Goal: Connect with others: Connect with others

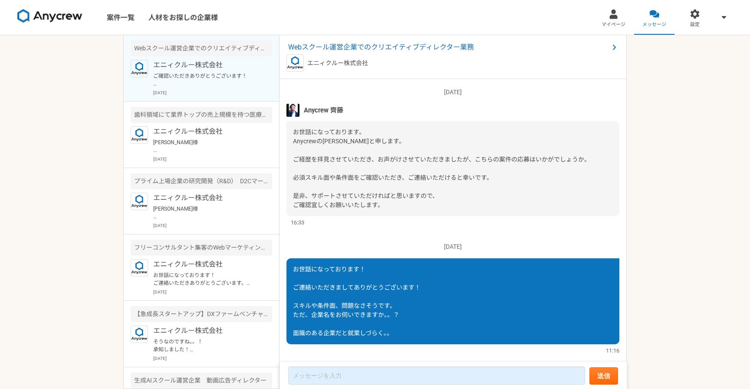
click at [66, 15] on img at bounding box center [49, 16] width 65 height 14
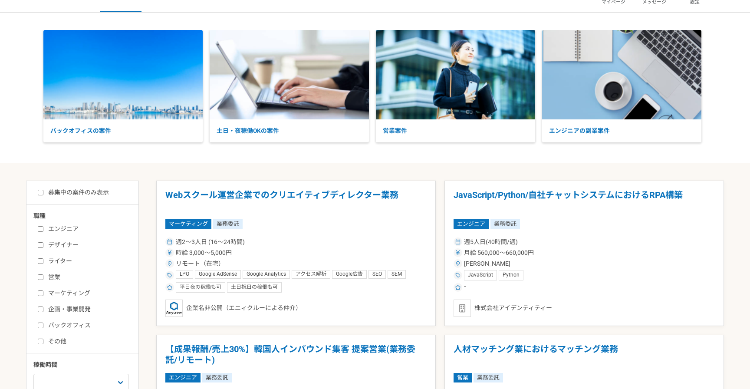
click at [56, 292] on label "マーケティング" at bounding box center [88, 293] width 100 height 9
click at [43, 292] on input "マーケティング" at bounding box center [41, 293] width 6 height 6
checkbox input "true"
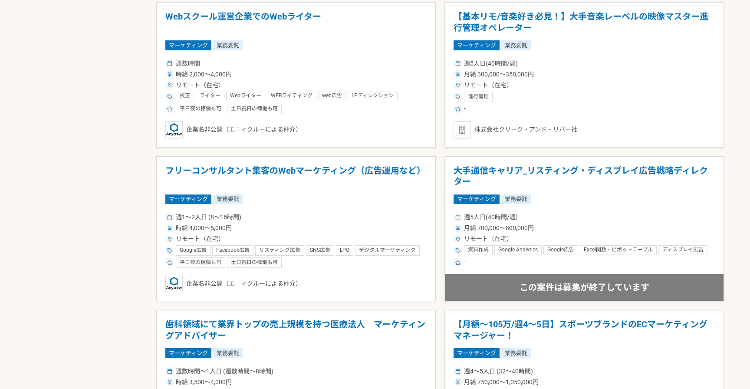
scroll to position [665, 0]
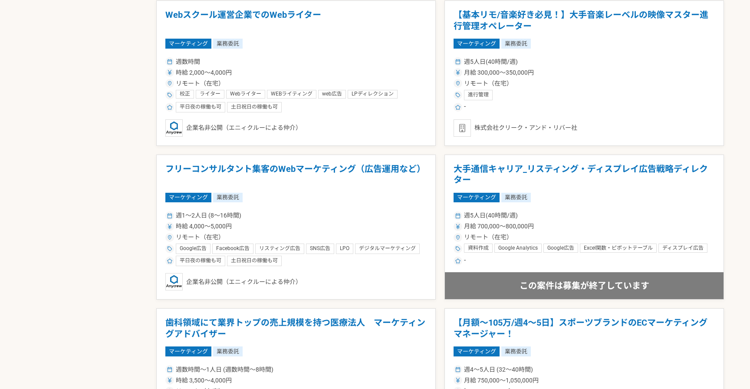
click at [103, 233] on div "募集中の案件のみ表示 職種 エンジニア デザイナー ライター 営業 マーケティング 企画・事業開発 バックオフィス その他 稼働時間 週1人日（8時間）以下 …" at bounding box center [375, 339] width 698 height 1600
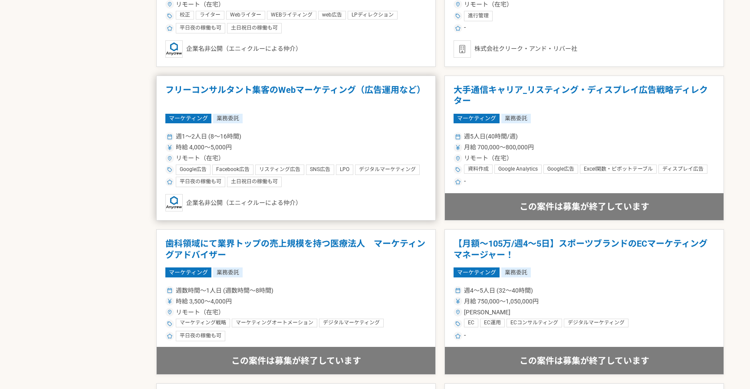
scroll to position [738, 0]
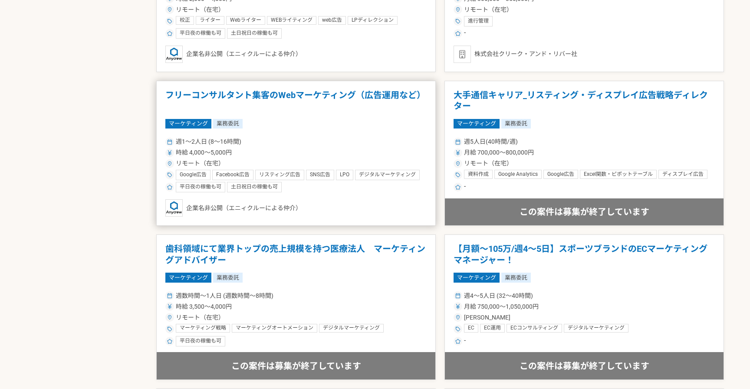
click at [237, 93] on h1 "フリーコンサルタント集客のWebマーケティング（広告運用など）" at bounding box center [295, 101] width 261 height 22
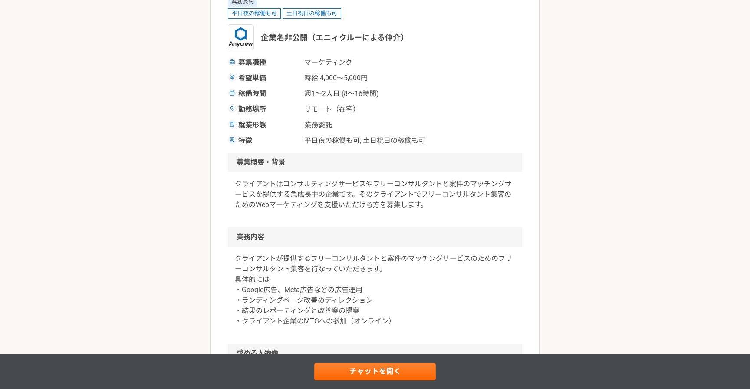
scroll to position [206, 0]
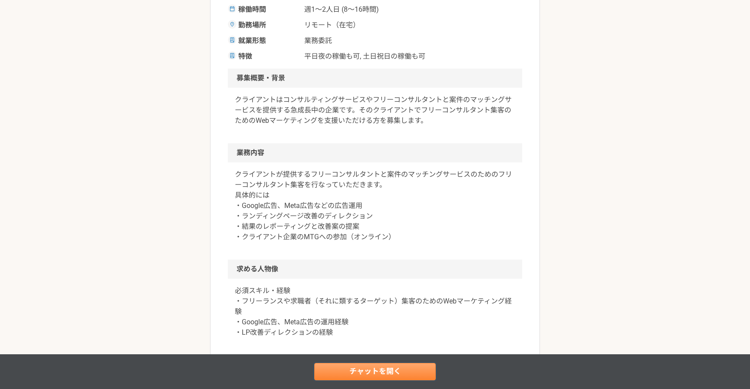
click at [341, 372] on link "チャットを開く" at bounding box center [375, 371] width 122 height 17
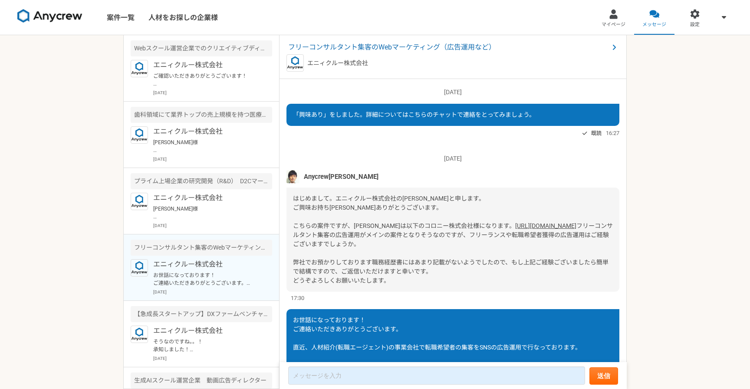
scroll to position [89, 0]
